Goal: Task Accomplishment & Management: Use online tool/utility

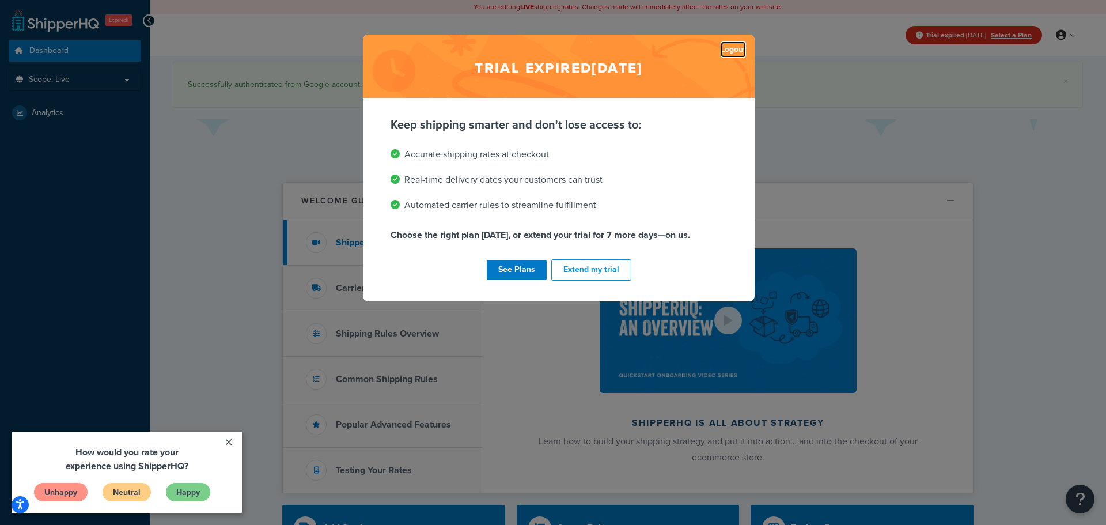
click at [730, 50] on link "Logout" at bounding box center [732, 49] width 25 height 16
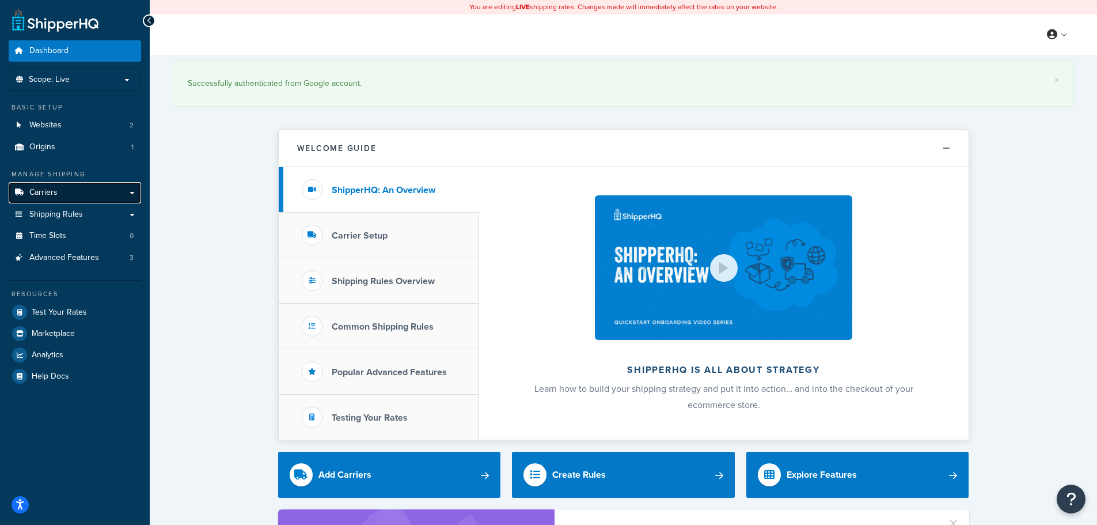
click at [62, 192] on link "Carriers" at bounding box center [75, 192] width 132 height 21
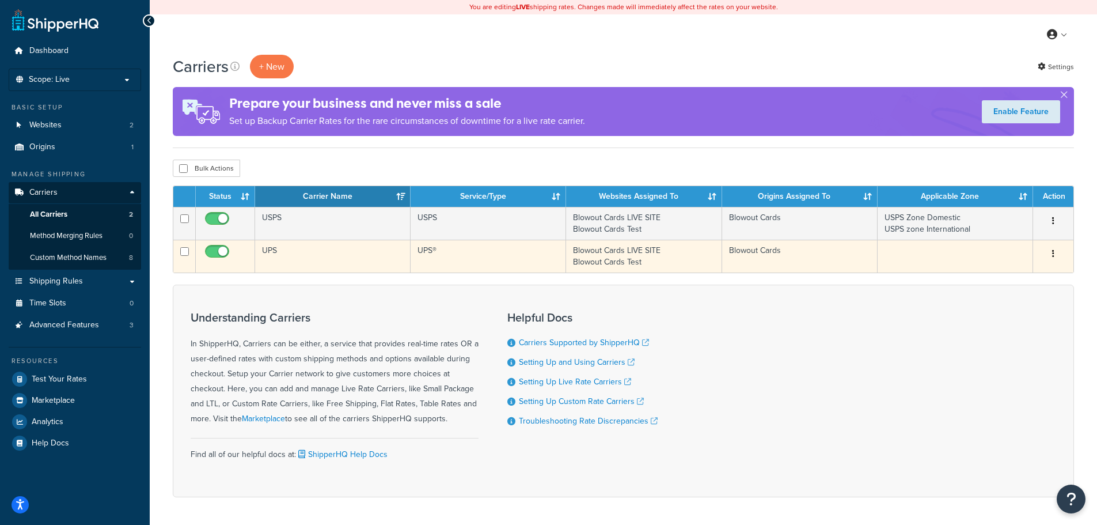
click at [267, 249] on td "UPS" at bounding box center [332, 256] width 155 height 33
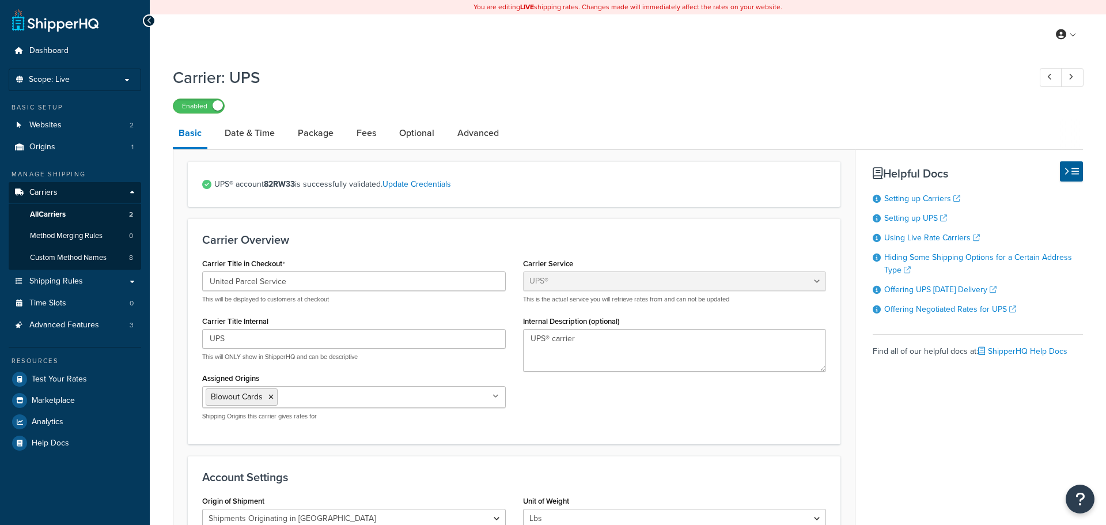
select select "ups"
select select "us"
select select "02"
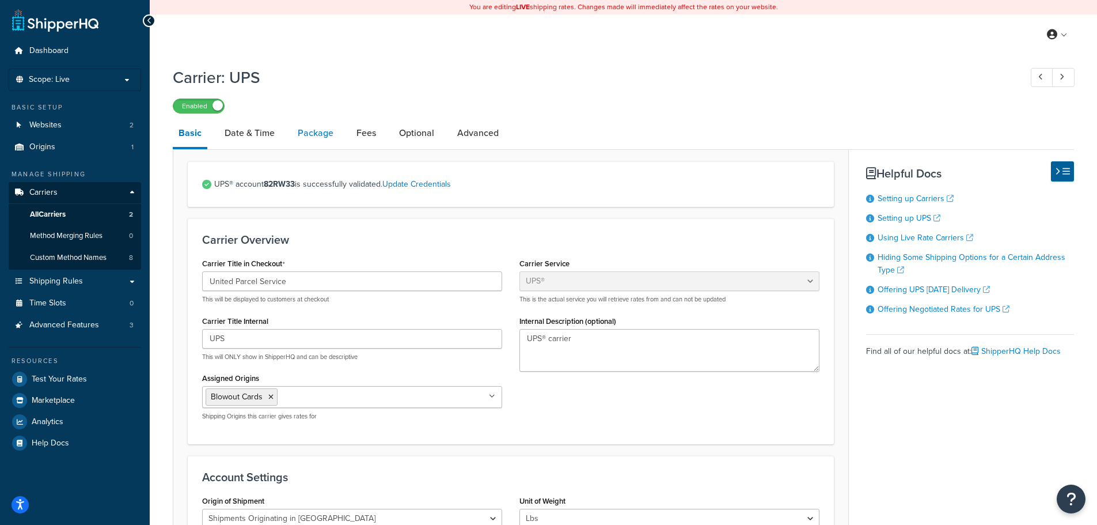
click at [323, 143] on link "Package" at bounding box center [315, 133] width 47 height 28
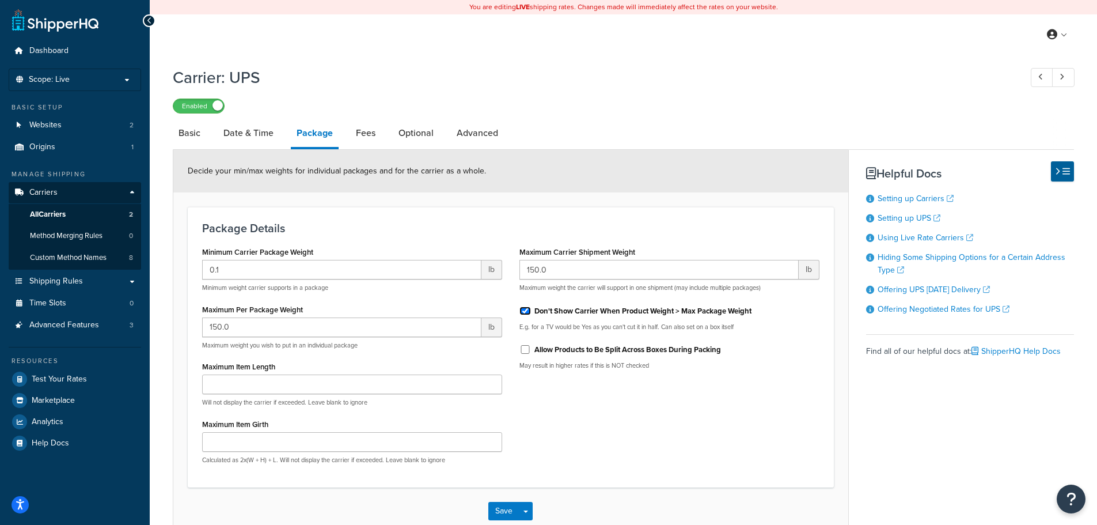
click at [527, 310] on input "Don't Show Carrier When Product Weight > Max Package Weight" at bounding box center [525, 310] width 12 height 9
checkbox input "false"
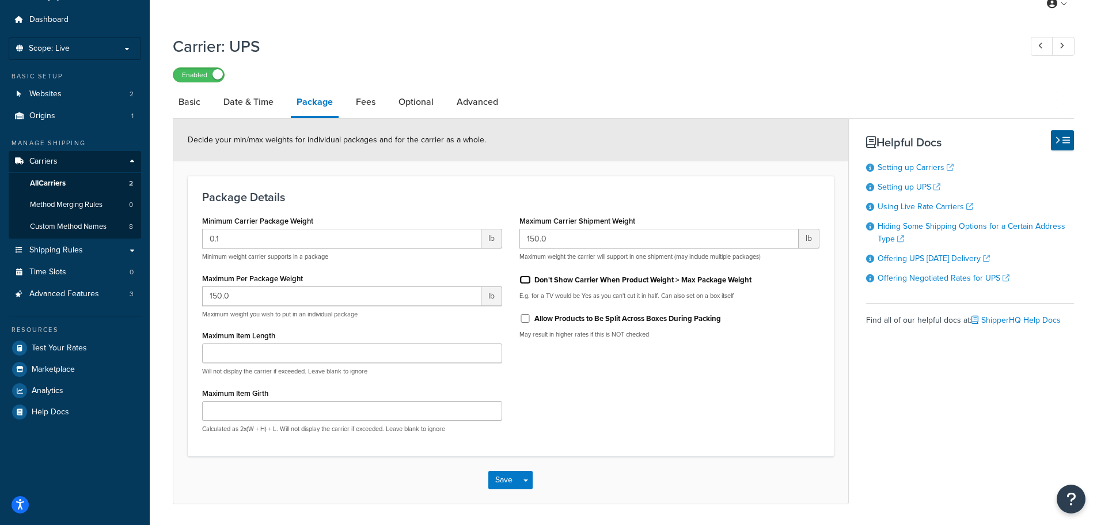
scroll to position [58, 0]
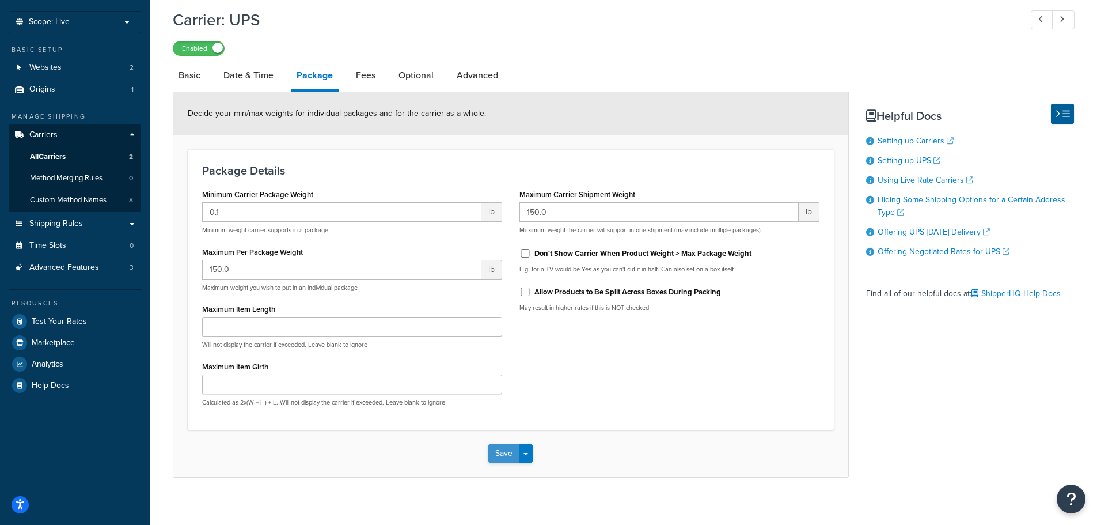
click at [499, 455] on button "Save" at bounding box center [503, 453] width 31 height 18
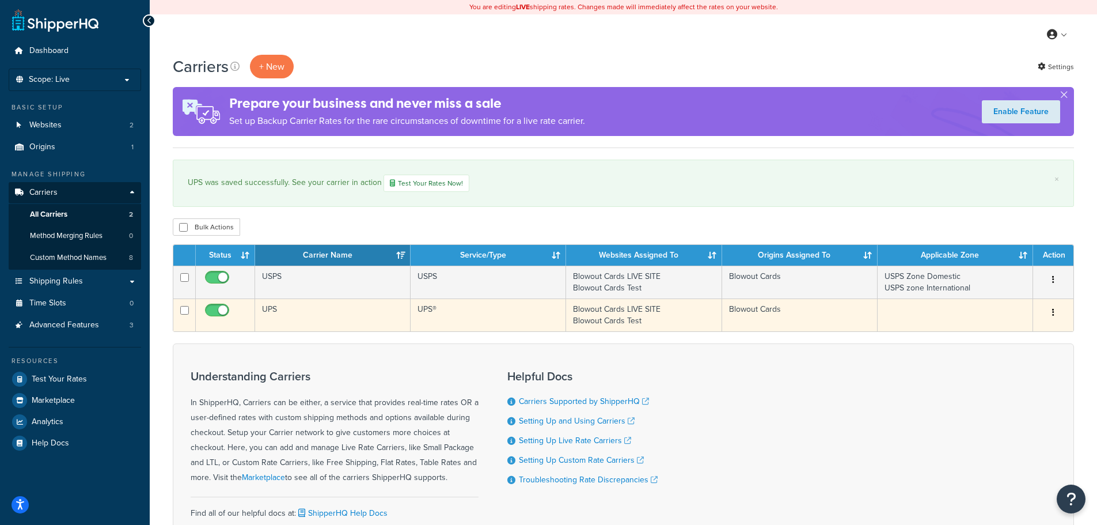
click at [329, 324] on td "UPS" at bounding box center [332, 314] width 155 height 33
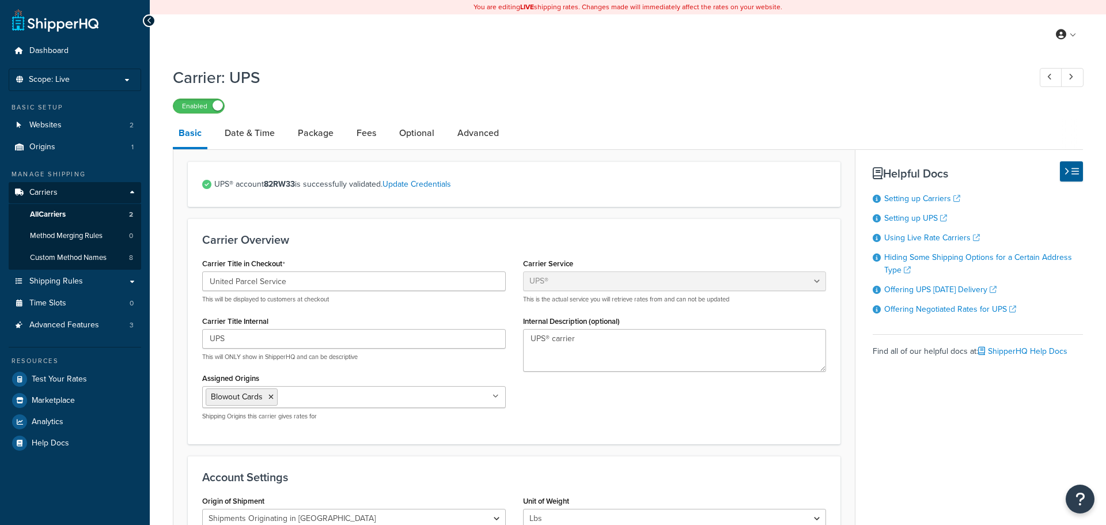
select select "ups"
select select "us"
select select "02"
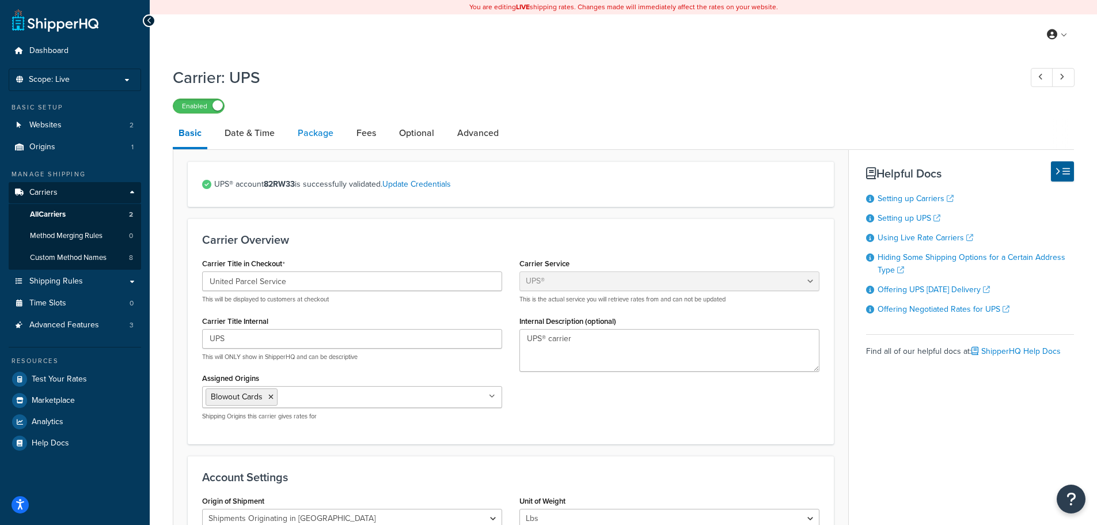
click at [302, 140] on link "Package" at bounding box center [315, 133] width 47 height 28
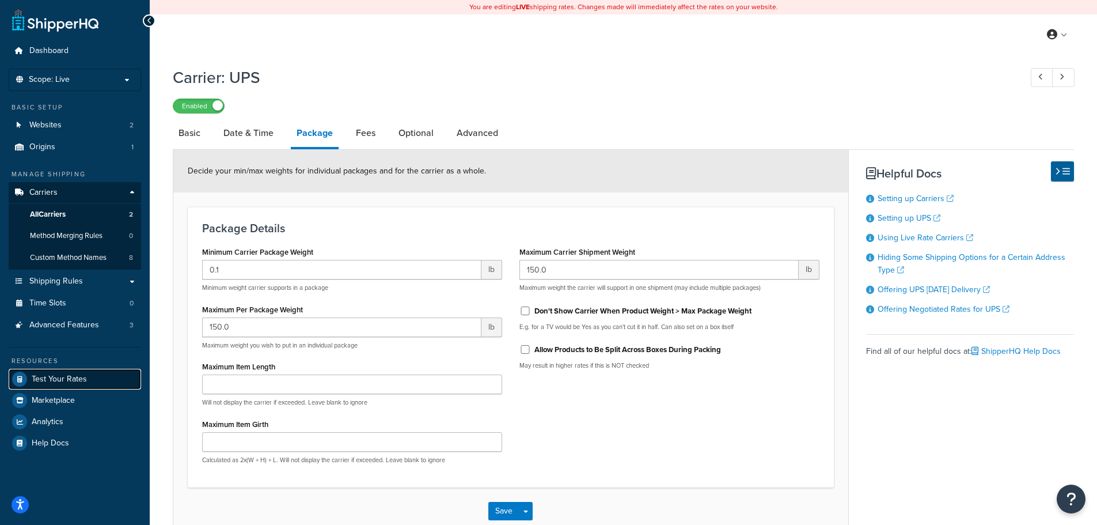
click at [77, 377] on span "Test Your Rates" at bounding box center [59, 379] width 55 height 10
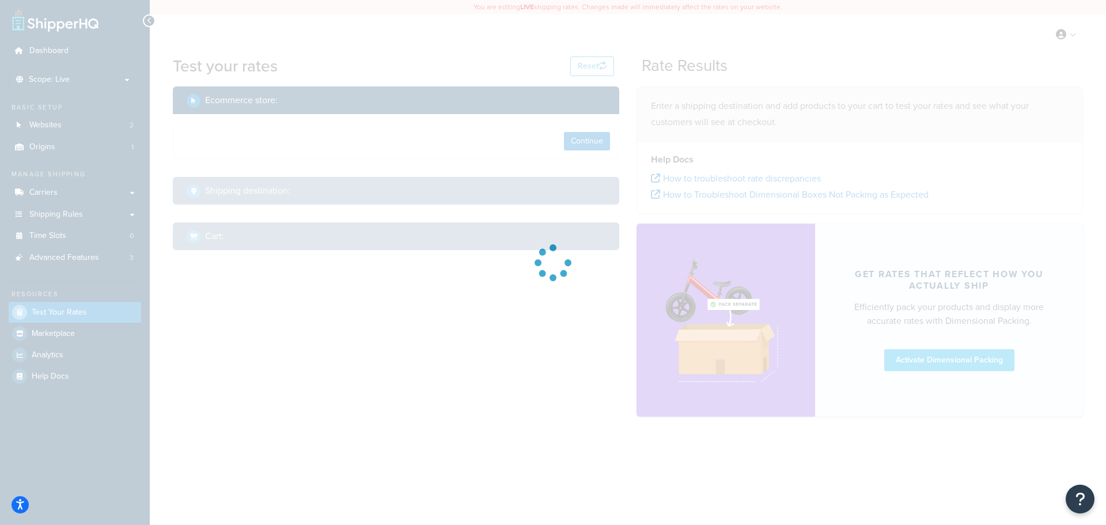
select select "TX"
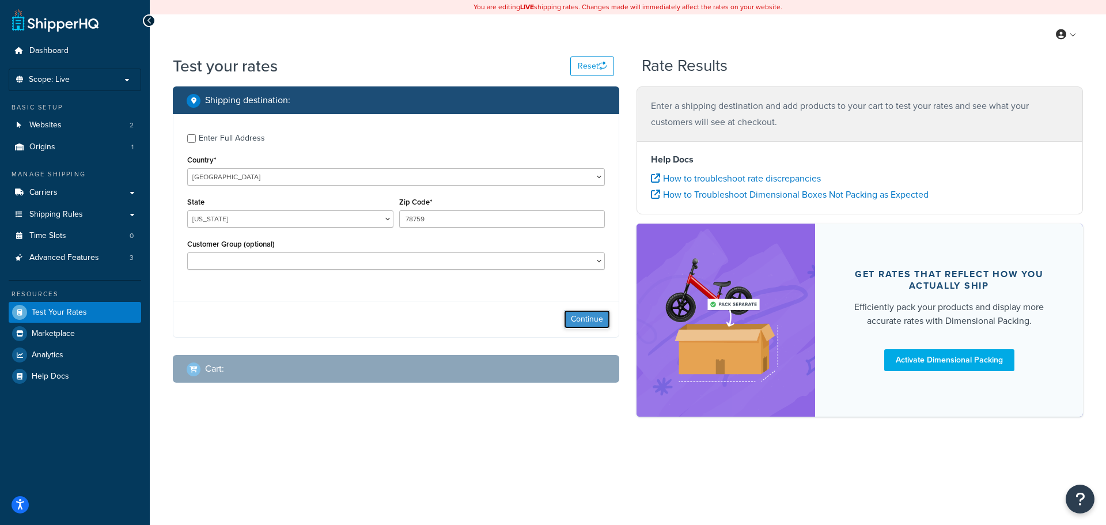
click at [593, 323] on button "Continue" at bounding box center [587, 319] width 46 height 18
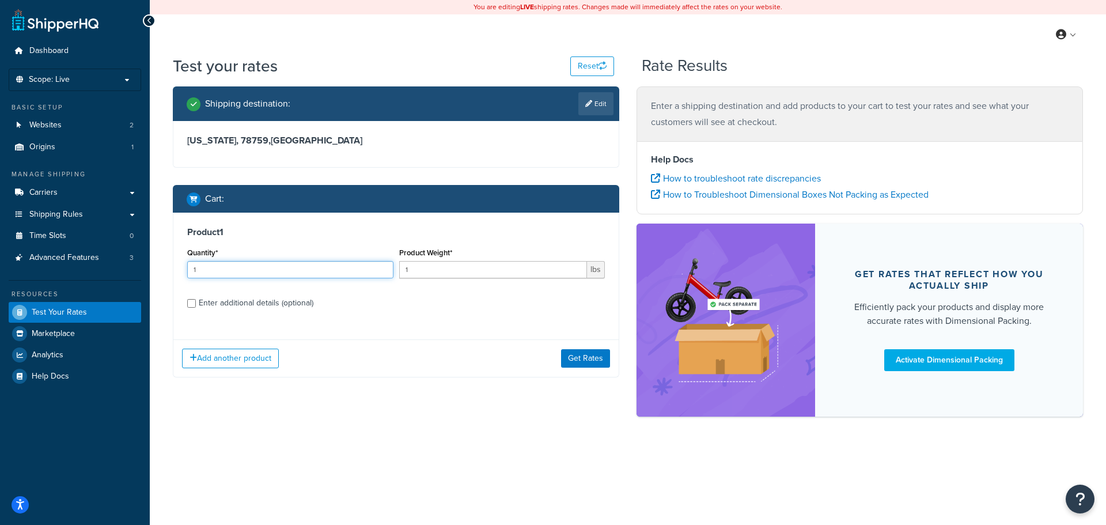
drag, startPoint x: 234, startPoint y: 275, endPoint x: 123, endPoint y: 274, distance: 111.2
click at [123, 274] on div "Dashboard Scope: Live Basic Setup Websites 2 Origins 1 Manage Shipping Carriers…" at bounding box center [553, 262] width 1106 height 525
type input "5"
drag, startPoint x: 413, startPoint y: 271, endPoint x: 373, endPoint y: 268, distance: 40.4
click at [373, 268] on div "Quantity* 5 Product Weight* 1 lbs" at bounding box center [395, 266] width 423 height 42
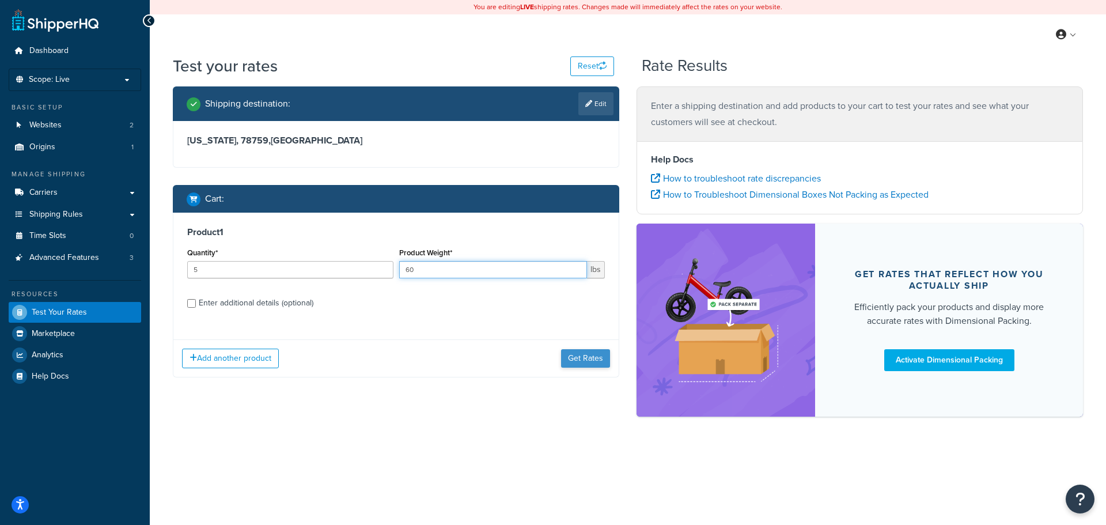
type input "60"
click at [599, 356] on button "Get Rates" at bounding box center [585, 358] width 49 height 18
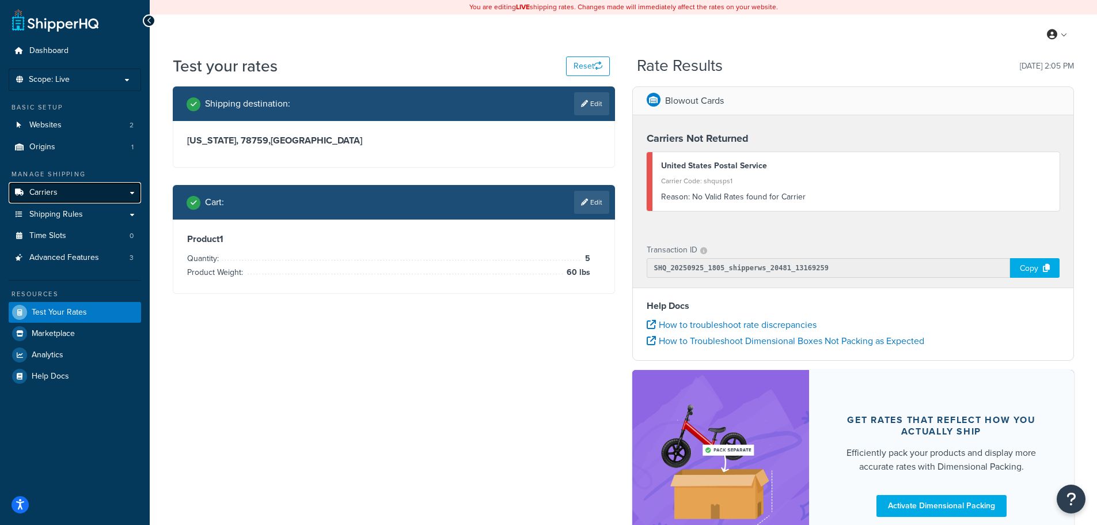
click at [66, 188] on link "Carriers" at bounding box center [75, 192] width 132 height 21
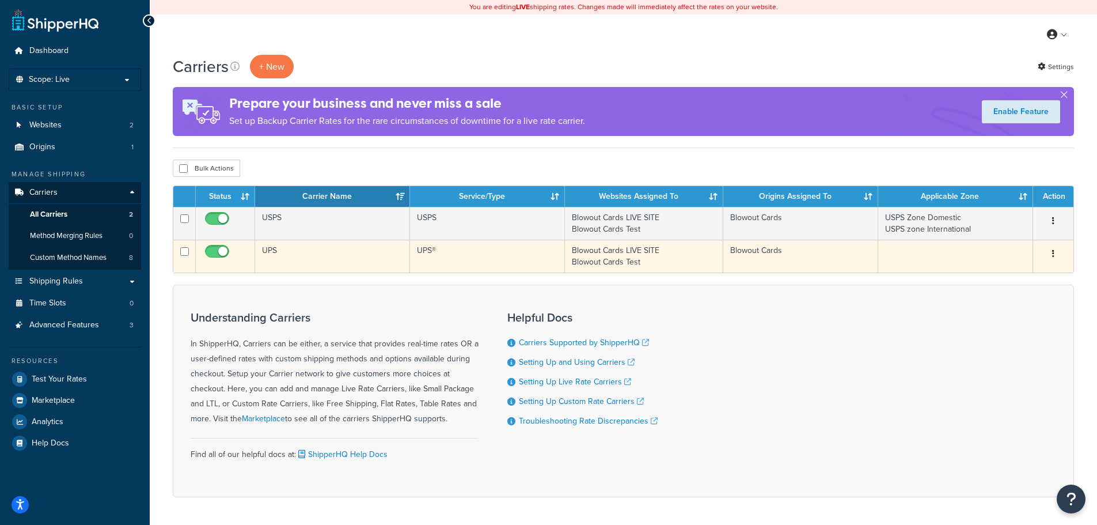
click at [304, 263] on td "UPS" at bounding box center [332, 256] width 155 height 33
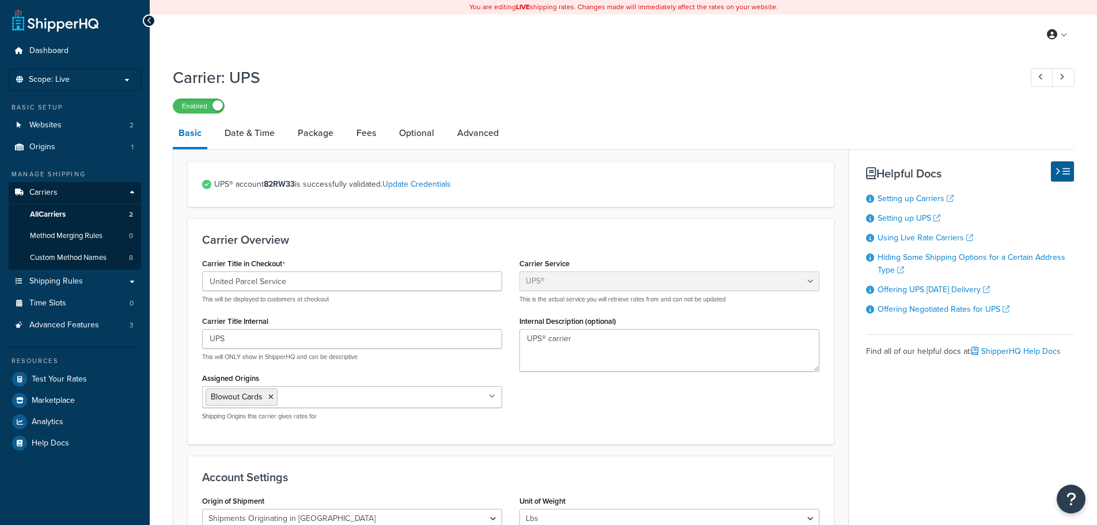
select select "ups"
select select "us"
select select "02"
click at [294, 134] on link "Package" at bounding box center [315, 133] width 47 height 28
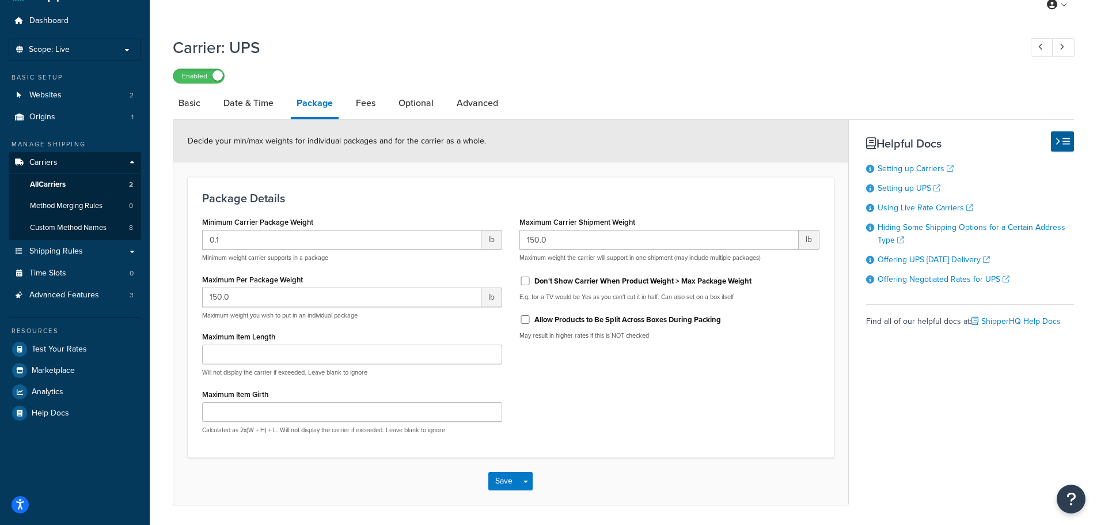
scroll to position [58, 0]
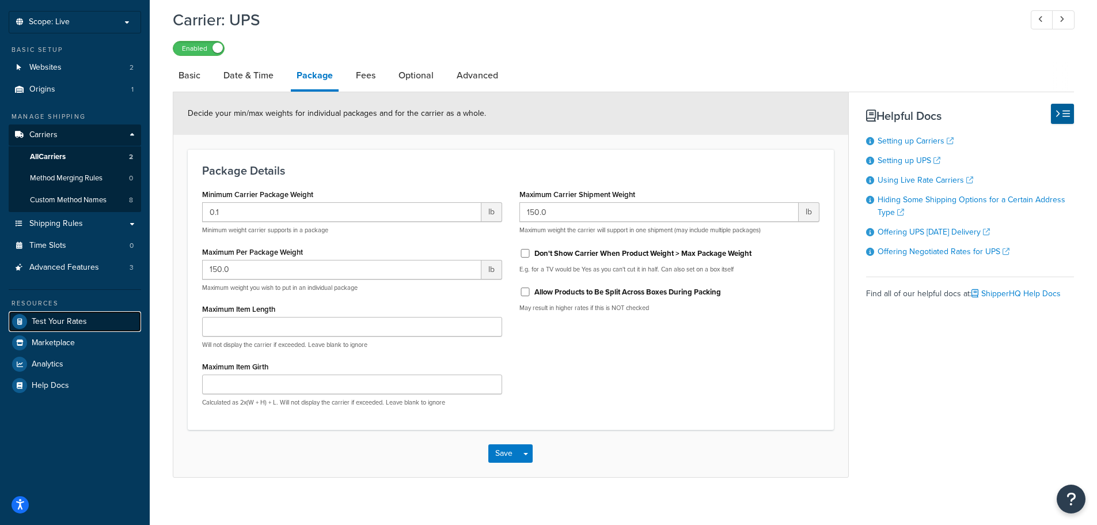
click at [61, 328] on link "Test Your Rates" at bounding box center [75, 321] width 132 height 21
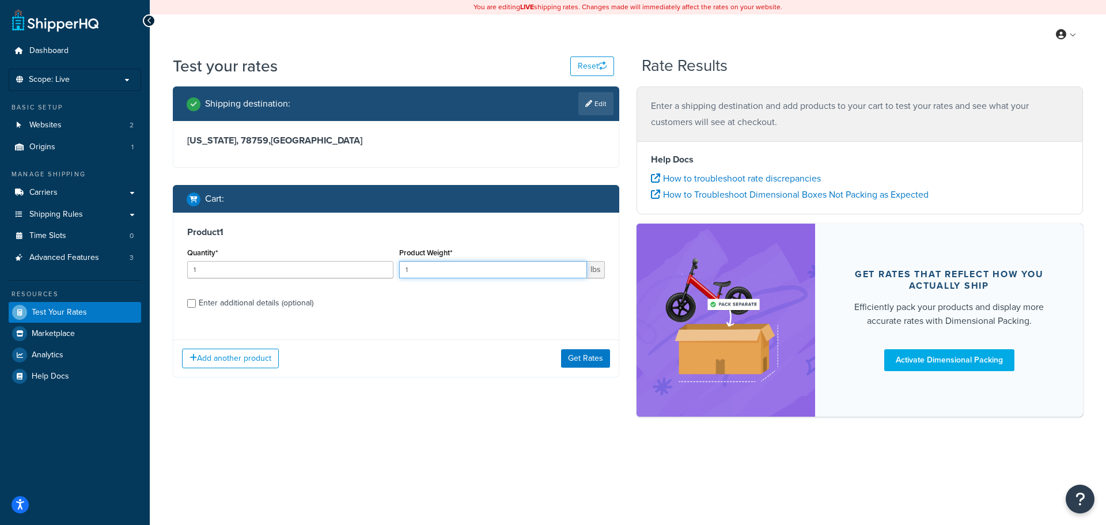
click at [389, 273] on div "Quantity* 1 Product Weight* 1 lbs" at bounding box center [395, 266] width 423 height 42
type input "140"
click at [591, 355] on button "Get Rates" at bounding box center [585, 358] width 49 height 18
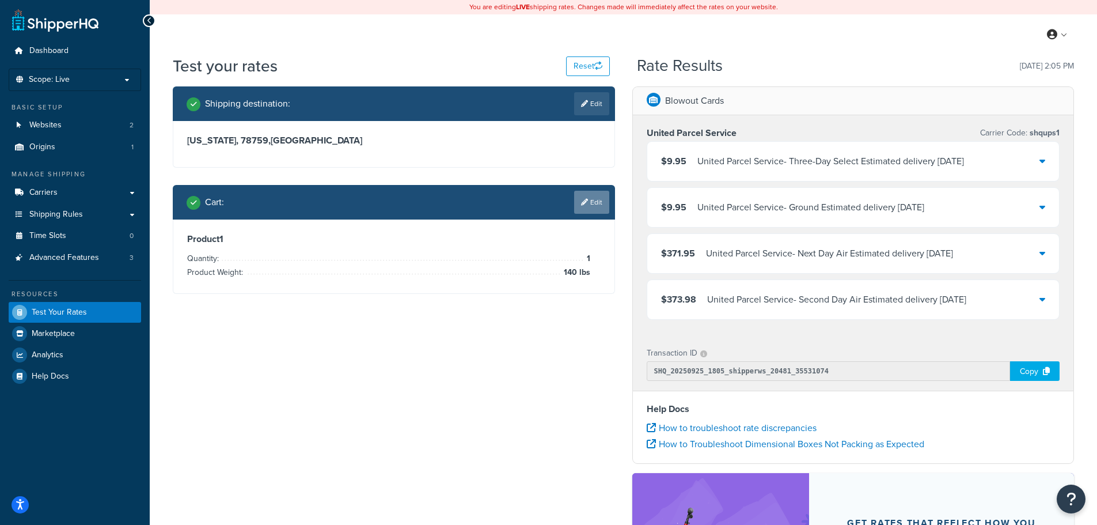
click at [579, 206] on link "Edit" at bounding box center [591, 202] width 35 height 23
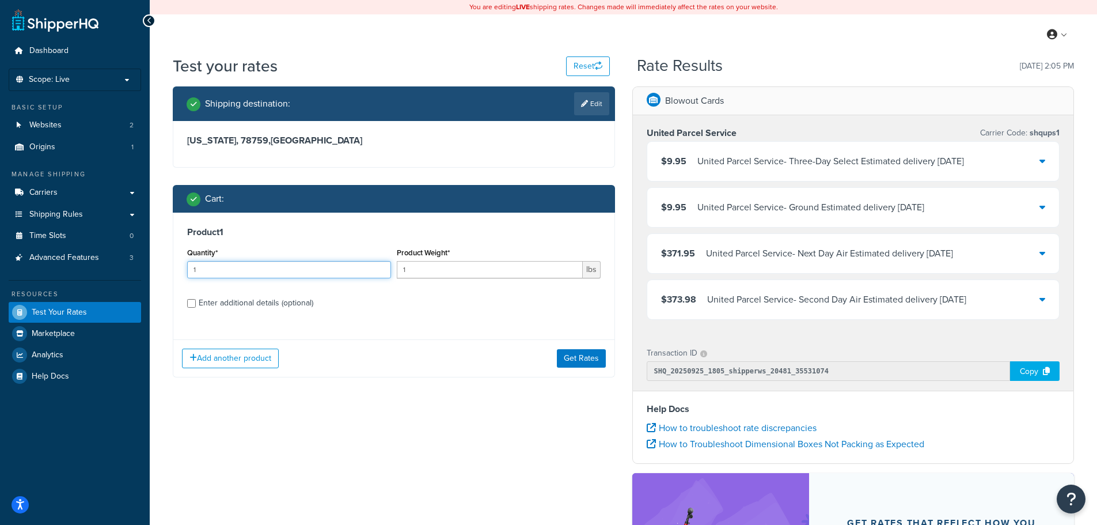
drag, startPoint x: 223, startPoint y: 272, endPoint x: 136, endPoint y: 272, distance: 86.4
click at [137, 272] on div "Dashboard Scope: Live Basic Setup Websites 2 Origins 1 Manage Shipping Carriers…" at bounding box center [548, 366] width 1097 height 733
type input "2"
drag, startPoint x: 427, startPoint y: 272, endPoint x: 377, endPoint y: 272, distance: 50.1
click at [377, 272] on div "Quantity* 2 Product Weight* 1 lbs" at bounding box center [393, 266] width 419 height 42
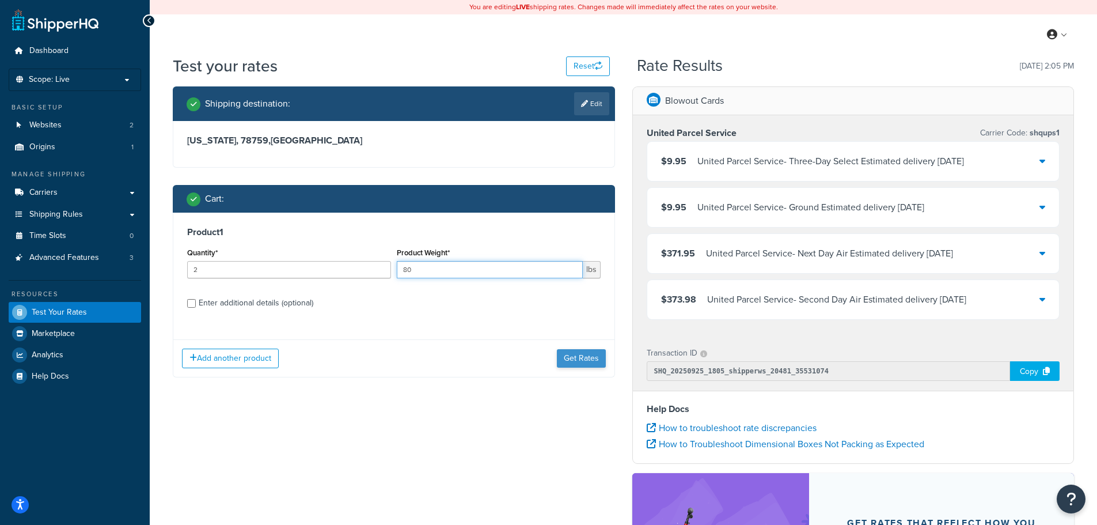
type input "80"
click at [572, 354] on button "Get Rates" at bounding box center [581, 358] width 49 height 18
